Goal: Information Seeking & Learning: Learn about a topic

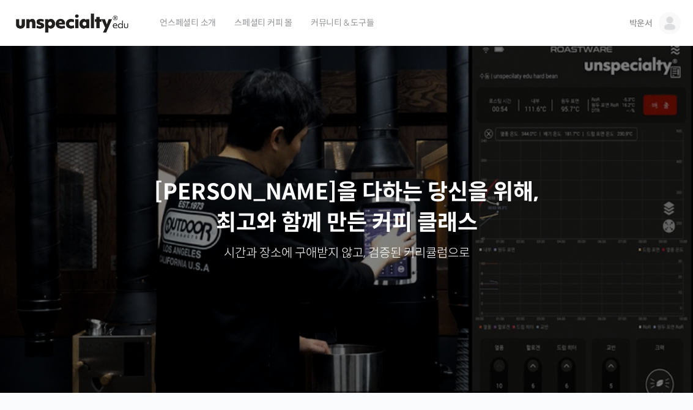
click at [669, 21] on img at bounding box center [670, 23] width 22 height 22
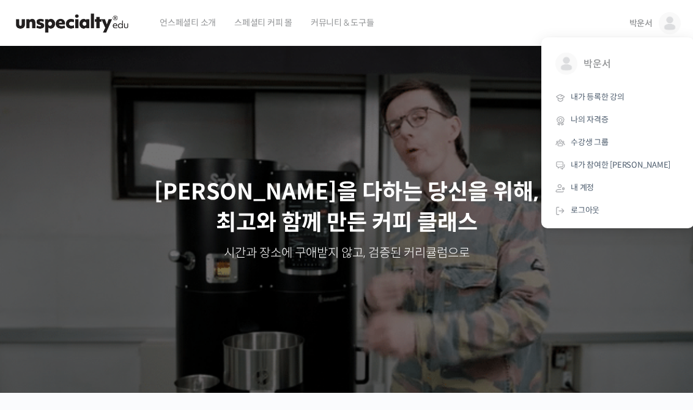
click at [609, 96] on span "내가 등록한 강의" at bounding box center [598, 97] width 54 height 10
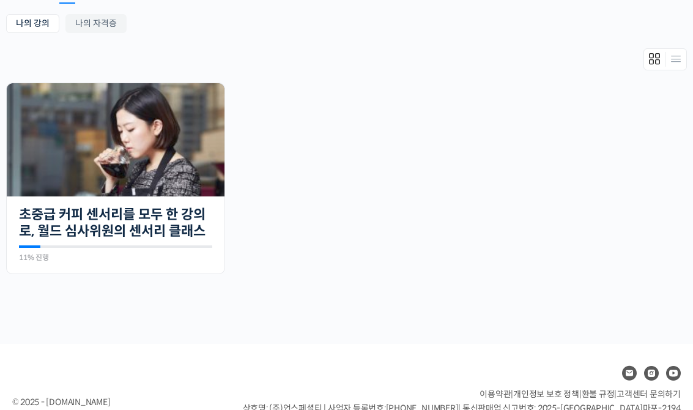
scroll to position [231, 0]
click at [145, 182] on img at bounding box center [116, 139] width 218 height 113
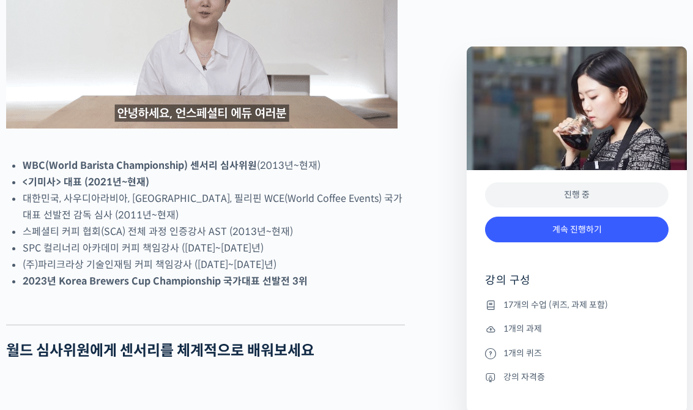
scroll to position [645, 0]
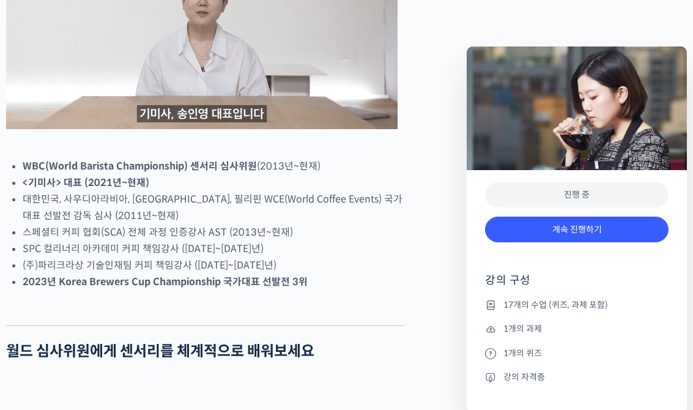
click at [592, 232] on link "계속 진행하기" at bounding box center [577, 230] width 184 height 26
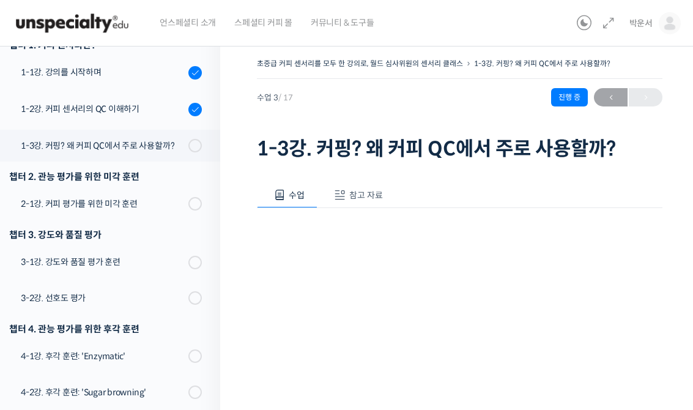
scroll to position [168, 0]
click at [106, 112] on div "1-2강. 커피 센서리의 QC 이해하기" at bounding box center [103, 109] width 164 height 13
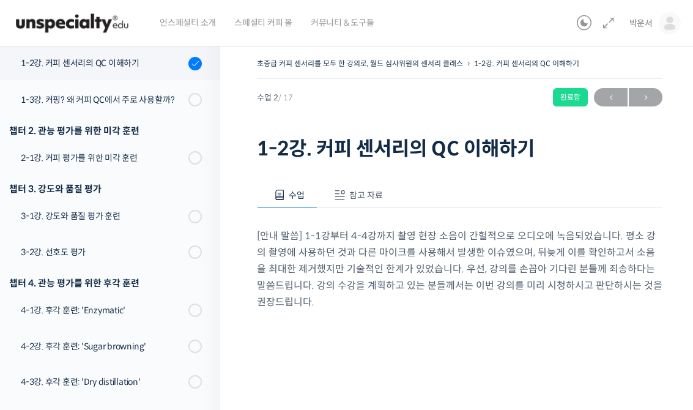
click at [139, 97] on div "1-3강. 커핑? 왜 커피 QC에서 주로 사용할까?" at bounding box center [103, 99] width 164 height 13
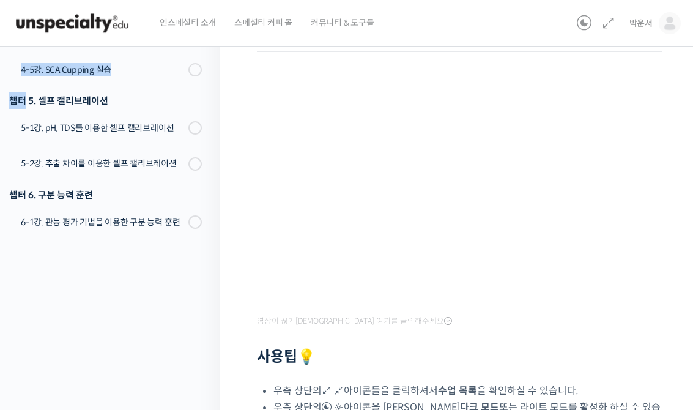
scroll to position [576, 0]
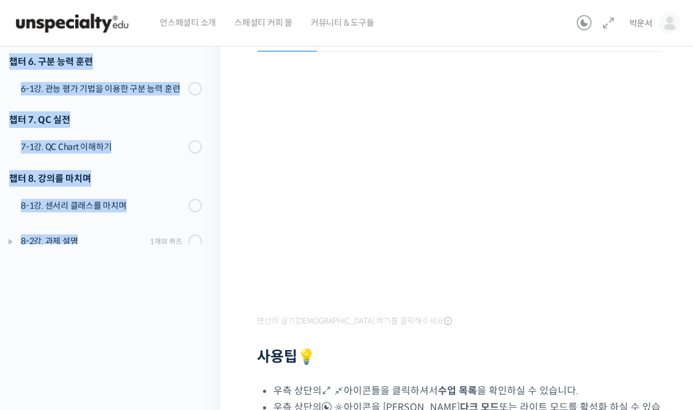
click at [78, 327] on div "강의로 돌아가기 초중급 커피 센서리를 모두 한 강의로, 월드 심사위원의 센서리 클래스 11% 진행 최근 활동: [DATE] 3:18 오후 챕터…" at bounding box center [107, 270] width 226 height 779
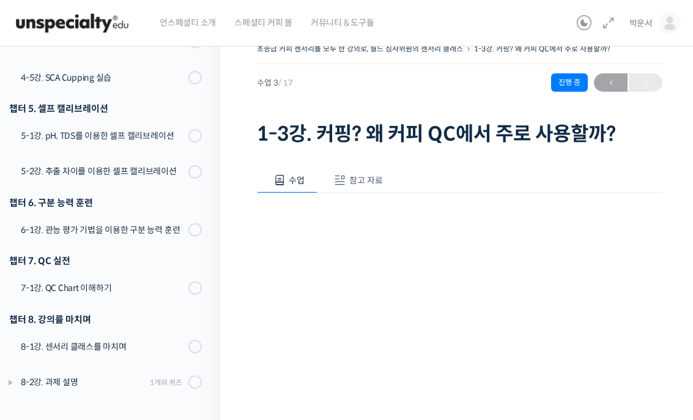
scroll to position [549, 0]
